Goal: Obtain resource: Download file/media

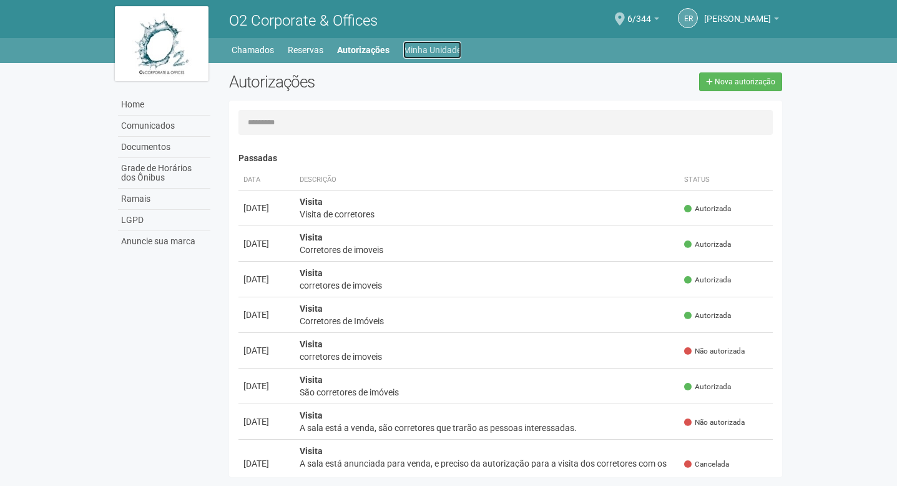
click at [434, 49] on link "Minha Unidade" at bounding box center [432, 49] width 58 height 17
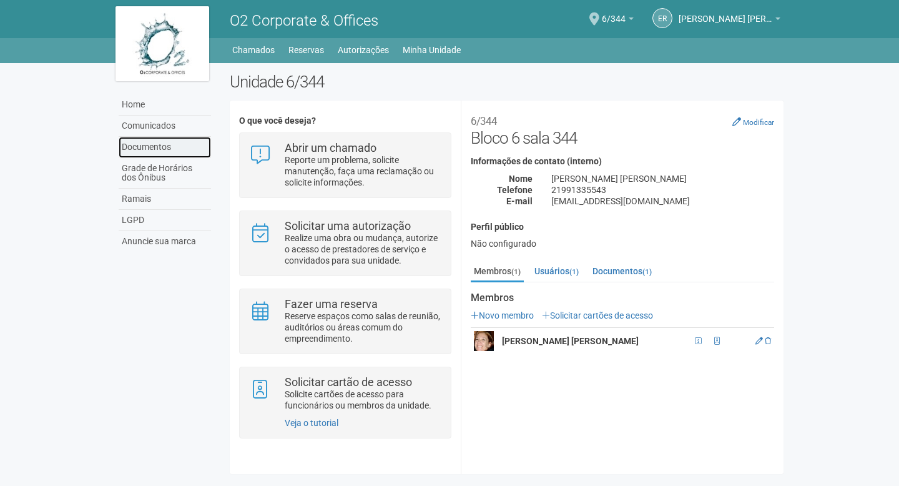
click at [161, 146] on link "Documentos" at bounding box center [165, 147] width 92 height 21
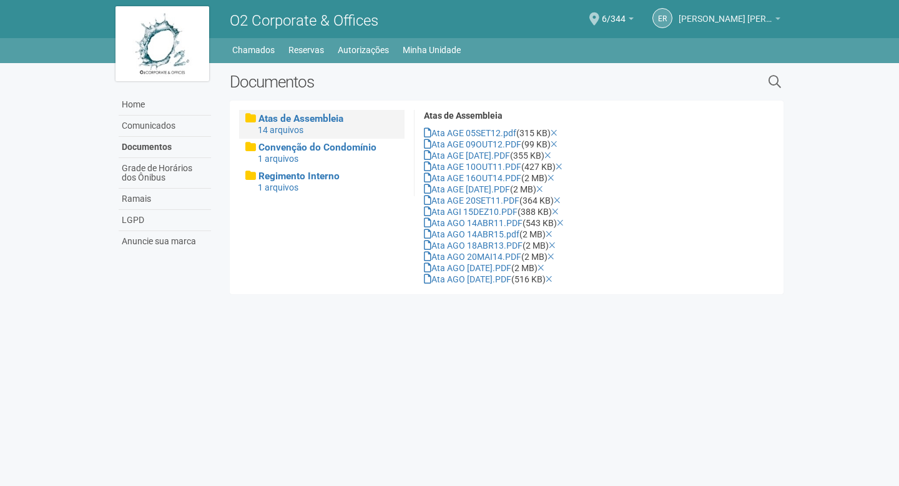
click at [776, 20] on link "[PERSON_NAME] [PERSON_NAME]" at bounding box center [730, 21] width 102 height 10
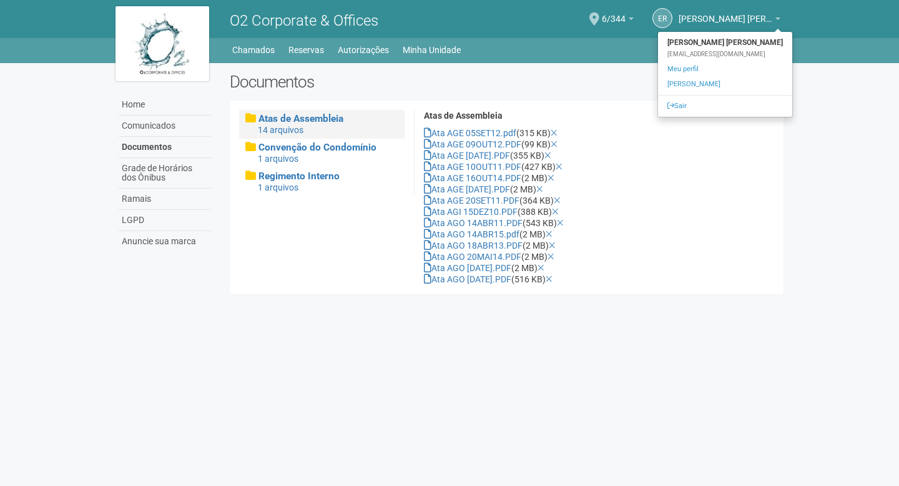
click at [712, 207] on div "Ata AGI 15DEZ10.PDF (388 KB)" at bounding box center [599, 211] width 350 height 11
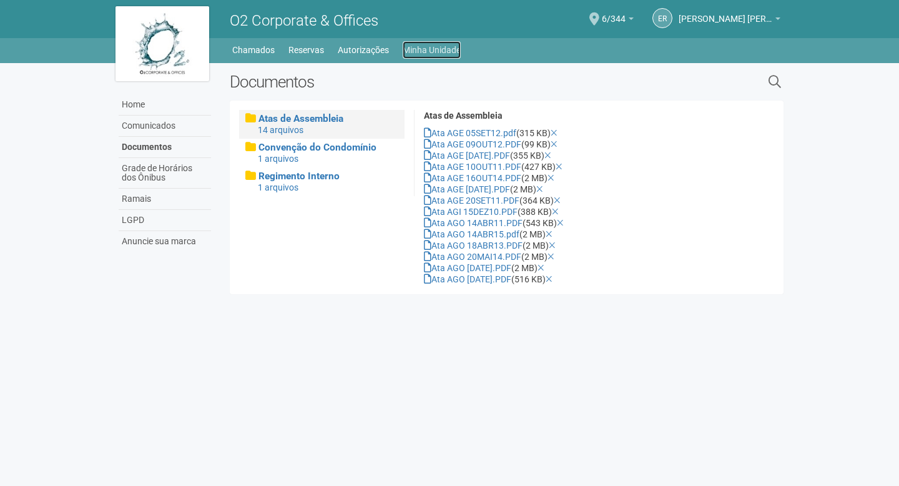
click at [423, 49] on link "Minha Unidade" at bounding box center [432, 49] width 58 height 17
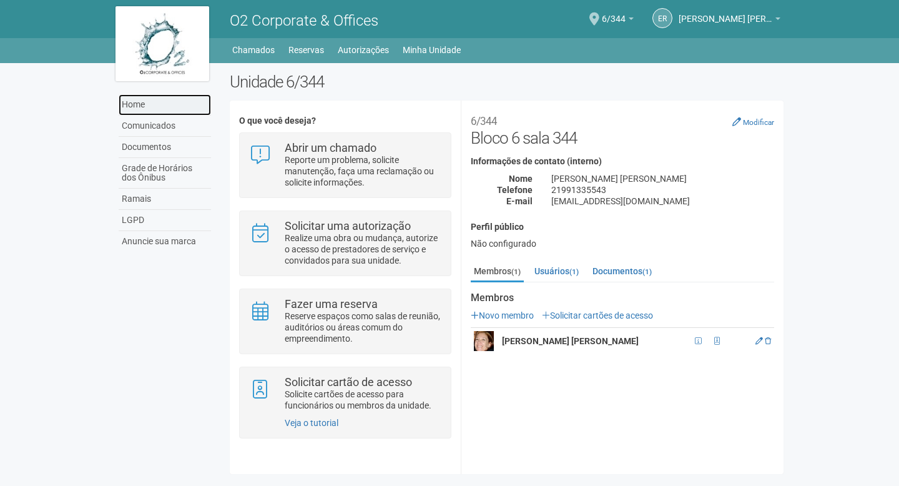
click at [137, 106] on link "Home" at bounding box center [165, 104] width 92 height 21
